Goal: Information Seeking & Learning: Learn about a topic

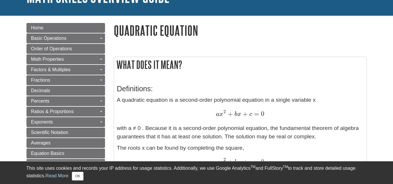
scroll to position [56, 0]
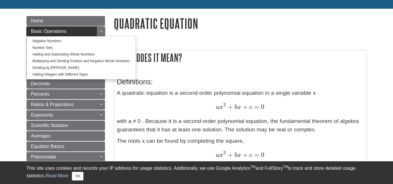
click at [43, 29] on span "Basic Operations" at bounding box center [48, 31] width 35 height 5
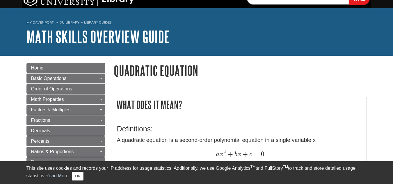
scroll to position [0, 0]
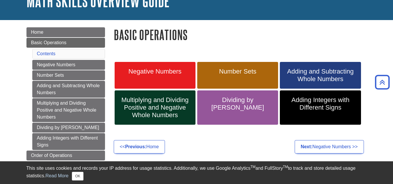
scroll to position [43, 0]
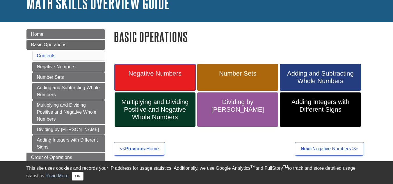
click at [167, 78] on link "Negative Numbers" at bounding box center [155, 77] width 81 height 27
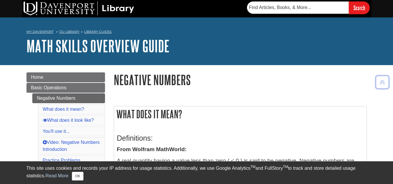
drag, startPoint x: 394, startPoint y: 37, endPoint x: 357, endPoint y: 36, distance: 37.8
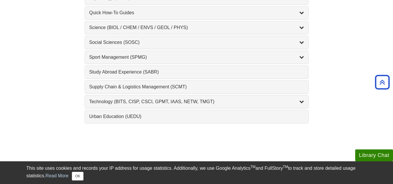
scroll to position [670, 0]
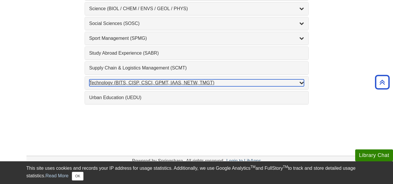
click at [301, 81] on icon "List of Subjects" at bounding box center [301, 82] width 5 height 5
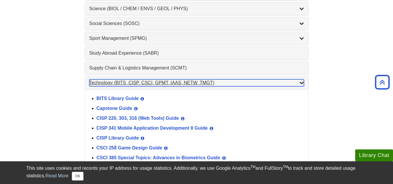
scroll to position [668, 0]
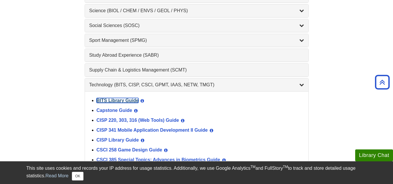
click at [125, 102] on link "BITS Library Guide" at bounding box center [117, 100] width 42 height 5
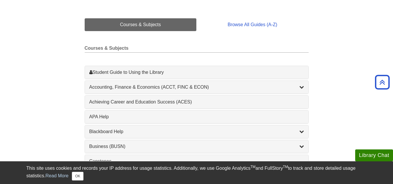
scroll to position [0, 0]
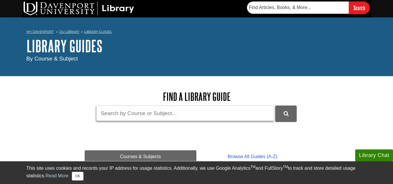
click at [148, 118] on input "Guide Search Terms" at bounding box center [185, 112] width 178 height 15
type input "python"
click at [275, 105] on button "DU Library Guides Search" at bounding box center [286, 113] width 22 height 16
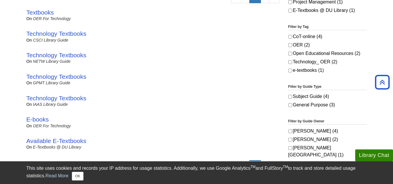
scroll to position [138, 0]
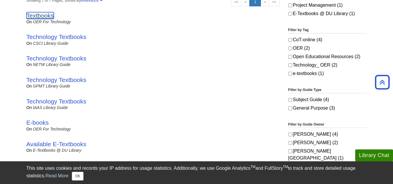
click at [34, 18] on link "Textbooks" at bounding box center [40, 15] width 28 height 7
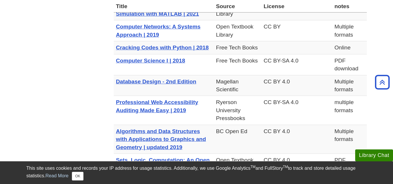
scroll to position [277, 0]
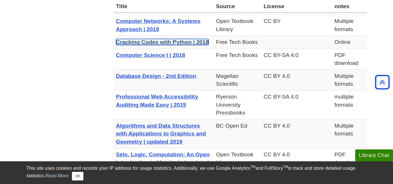
click at [171, 41] on link "Cracking Codes with Python | 2018" at bounding box center [162, 42] width 93 height 6
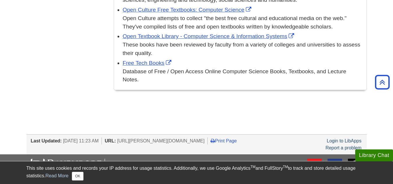
scroll to position [655, 0]
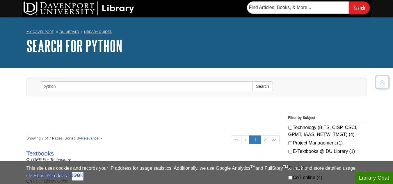
scroll to position [135, 0]
